Goal: Task Accomplishment & Management: Use online tool/utility

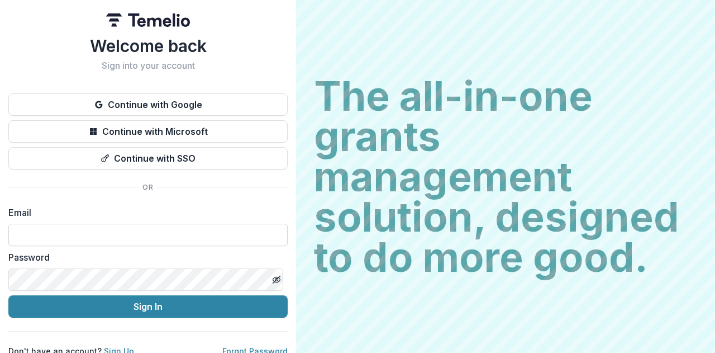
click at [99, 232] on input at bounding box center [147, 234] width 279 height 22
type input "**********"
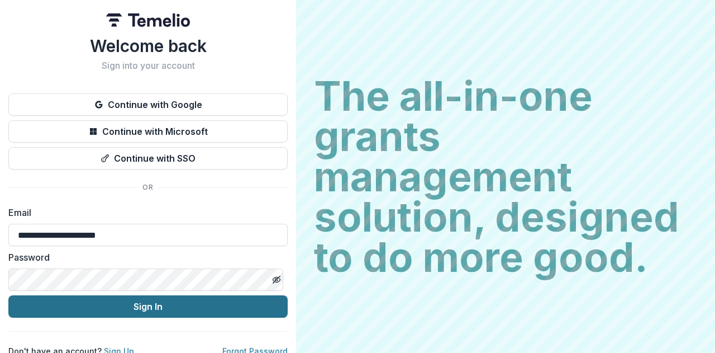
click at [101, 299] on button "Sign In" at bounding box center [147, 306] width 279 height 22
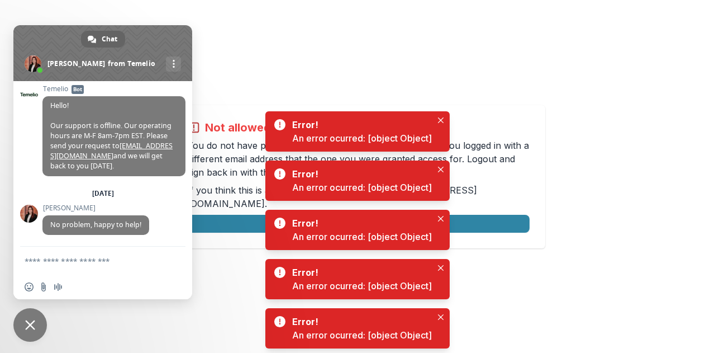
scroll to position [826, 0]
click at [33, 320] on span "Close chat" at bounding box center [30, 325] width 10 height 10
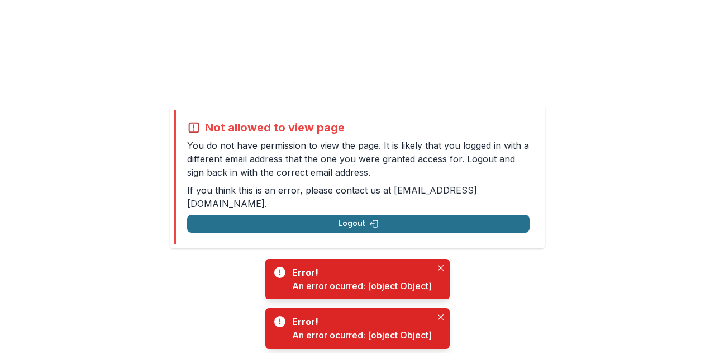
click at [361, 215] on button "Logout" at bounding box center [358, 224] width 342 height 18
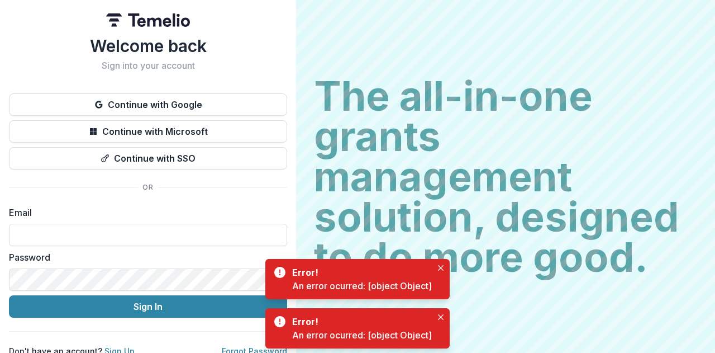
click at [99, 220] on div "Email" at bounding box center [148, 226] width 278 height 40
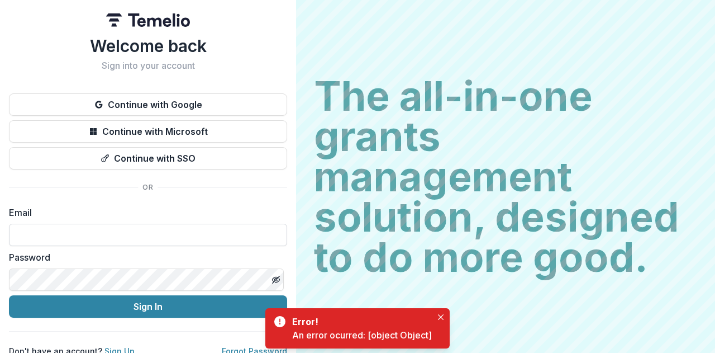
click at [96, 237] on input at bounding box center [148, 234] width 278 height 22
type input "**********"
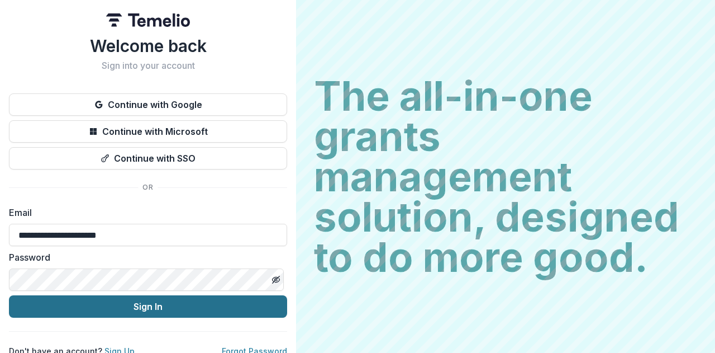
click at [94, 303] on button "Sign In" at bounding box center [148, 306] width 278 height 22
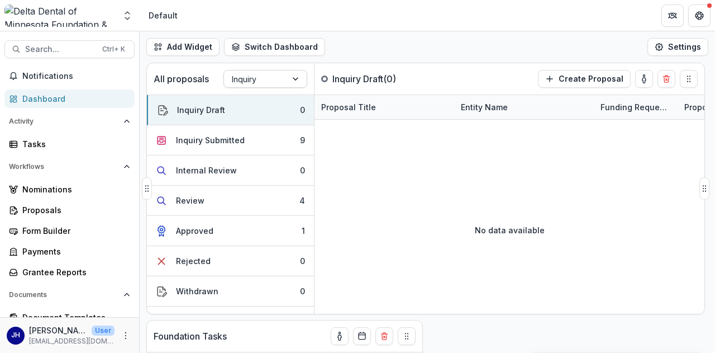
click at [251, 79] on div at bounding box center [255, 79] width 47 height 14
click at [443, 216] on div "No data available" at bounding box center [510, 230] width 390 height 168
click at [51, 235] on div "Form Builder" at bounding box center [73, 231] width 103 height 12
